Goal: Task Accomplishment & Management: Manage account settings

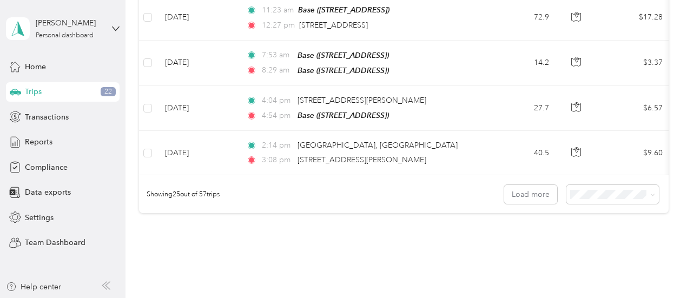
scroll to position [1135, 0]
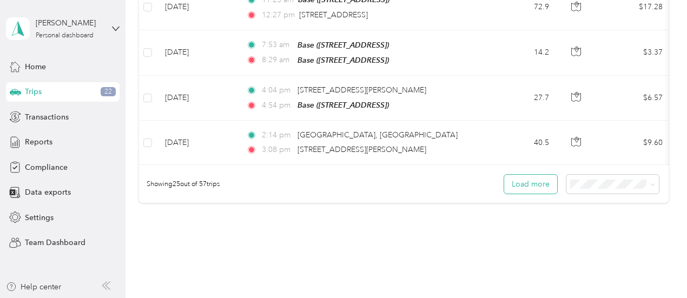
click at [548, 179] on button "Load more" at bounding box center [530, 184] width 53 height 19
click at [607, 242] on li "100 per load" at bounding box center [609, 238] width 92 height 19
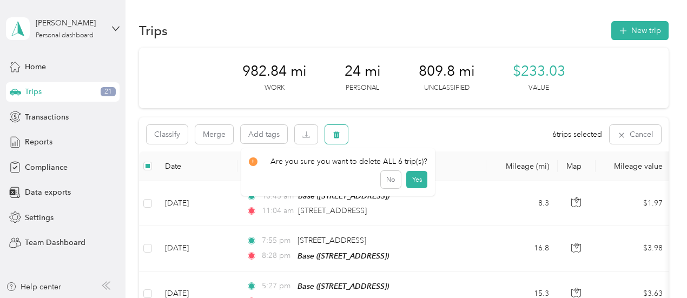
click at [342, 134] on button "button" at bounding box center [336, 134] width 23 height 19
click at [413, 178] on button "Yes" at bounding box center [416, 179] width 21 height 17
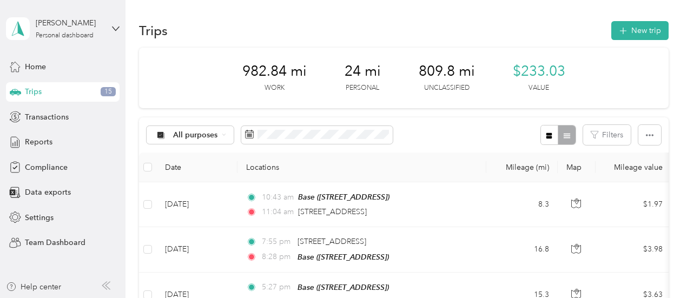
click at [139, 166] on th at bounding box center [147, 167] width 17 height 30
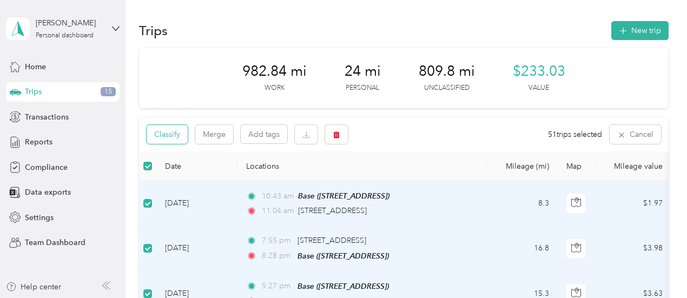
click at [159, 134] on button "Classify" at bounding box center [167, 134] width 41 height 19
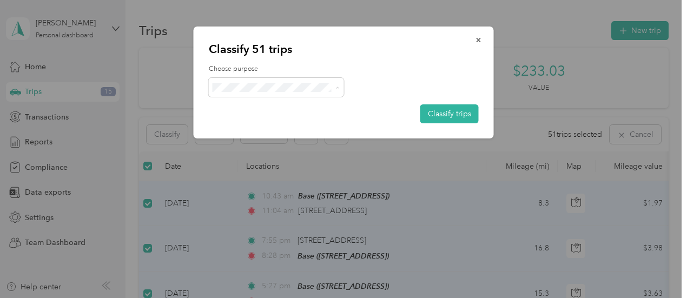
click at [304, 109] on li "Option Care Health" at bounding box center [276, 107] width 135 height 19
click at [461, 112] on button "Classify trips" at bounding box center [449, 113] width 58 height 19
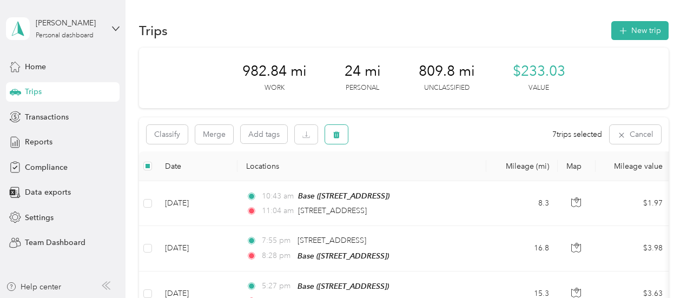
click at [329, 134] on button "button" at bounding box center [336, 134] width 23 height 19
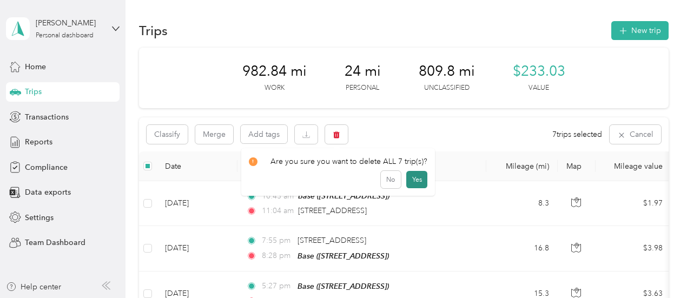
click at [408, 179] on button "Yes" at bounding box center [416, 179] width 21 height 17
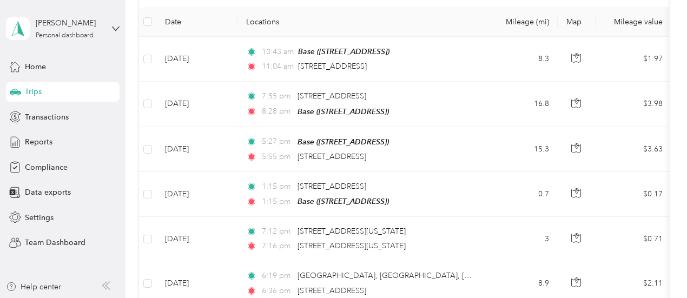
scroll to position [81, 0]
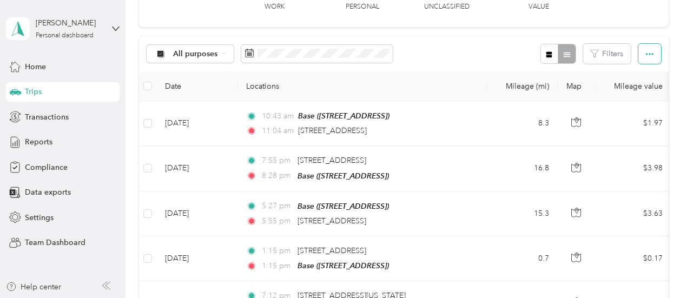
click at [648, 55] on icon "button" at bounding box center [650, 54] width 8 height 8
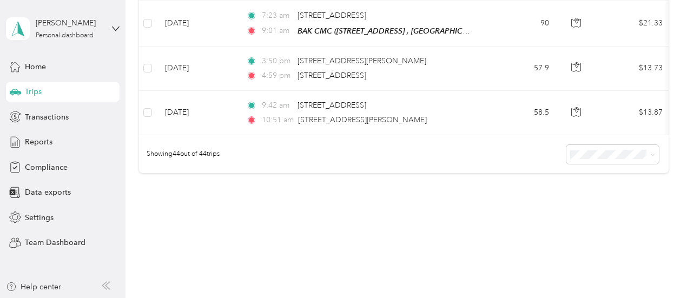
scroll to position [2027, 0]
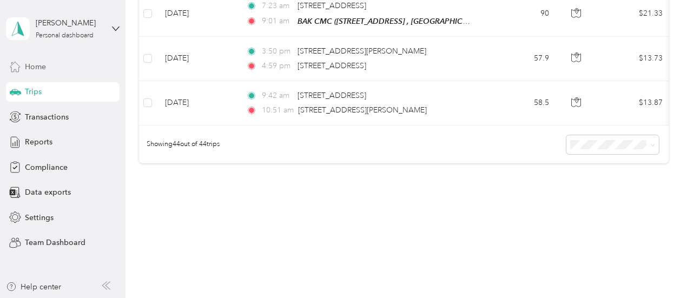
click at [34, 58] on div "Home" at bounding box center [63, 66] width 114 height 19
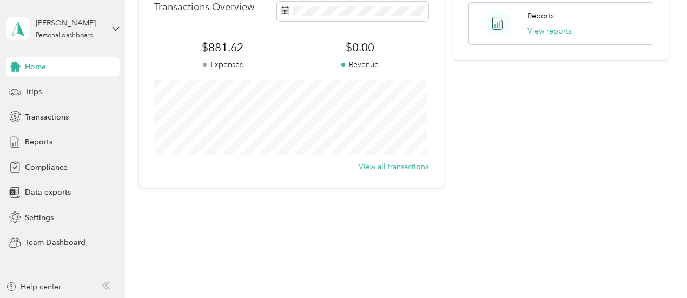
scroll to position [295, 0]
click at [50, 212] on span "Settings" at bounding box center [39, 217] width 29 height 11
